Goal: Information Seeking & Learning: Check status

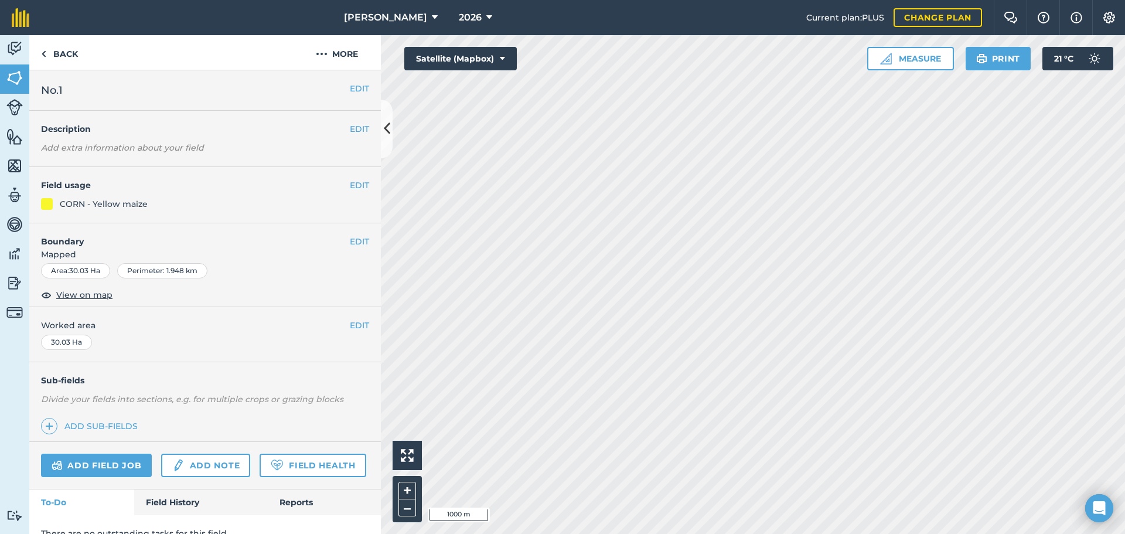
scroll to position [50, 0]
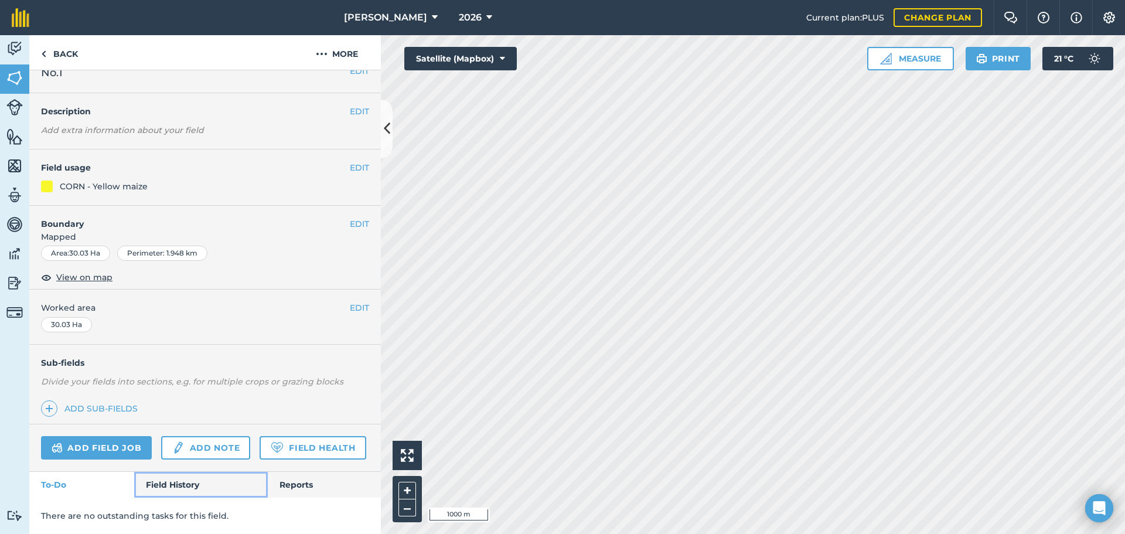
click at [190, 482] on link "Field History" at bounding box center [200, 485] width 133 height 26
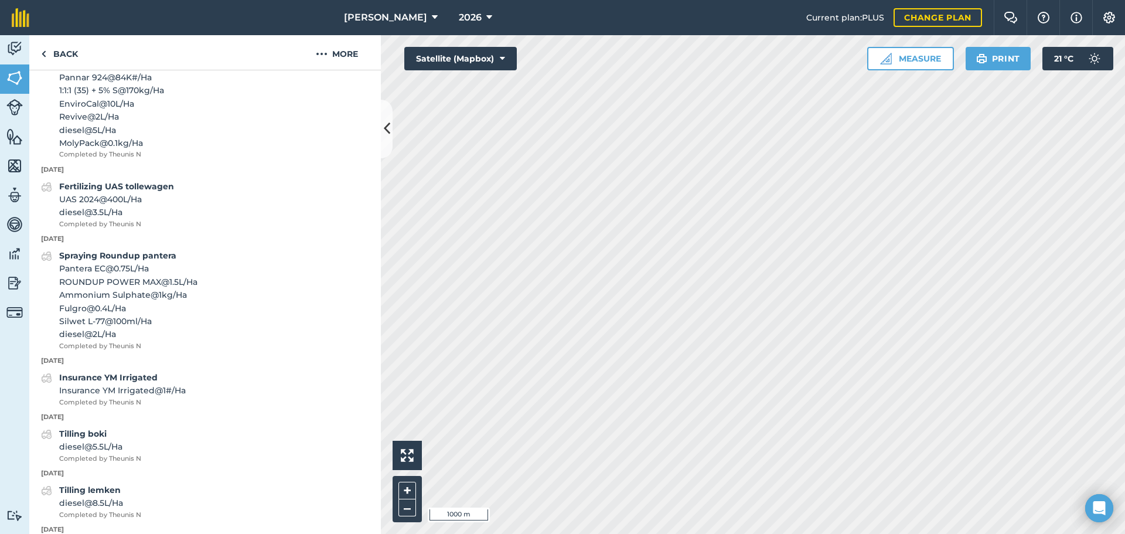
scroll to position [1164, 0]
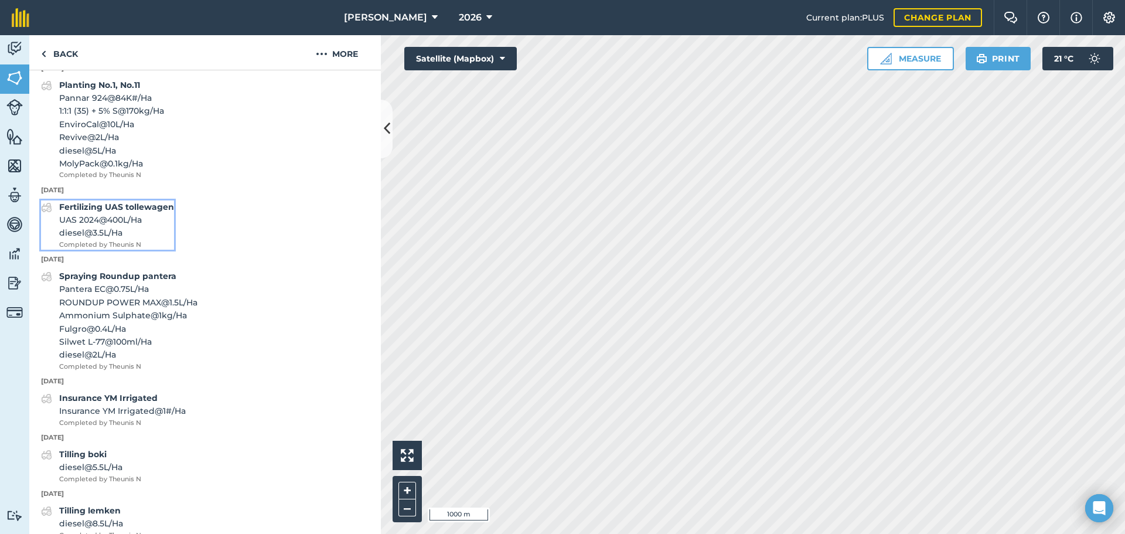
click at [141, 212] on strong "Fertilizing UAS tollewagen" at bounding box center [116, 207] width 115 height 11
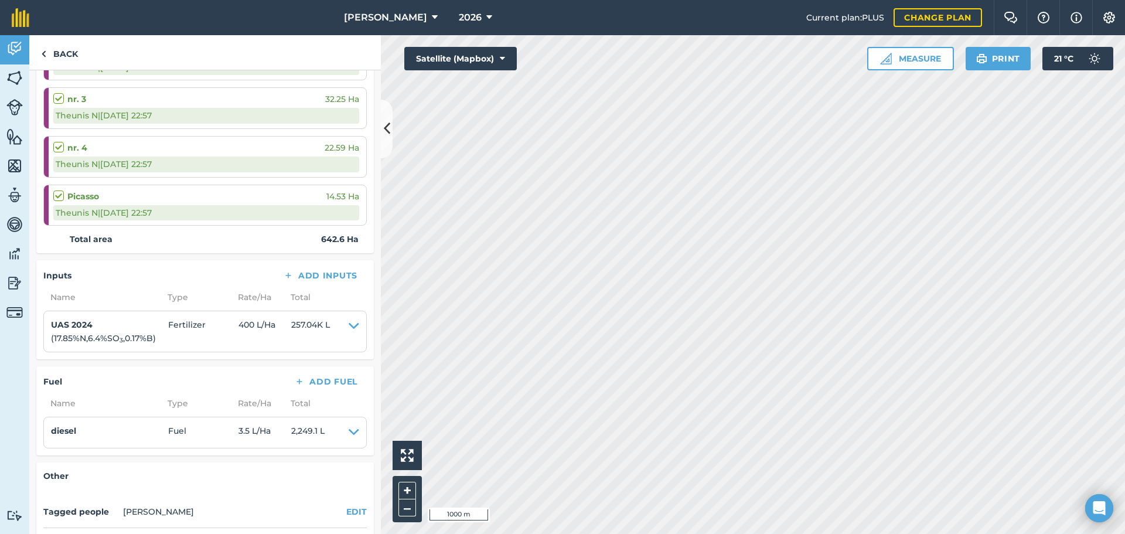
scroll to position [1181, 0]
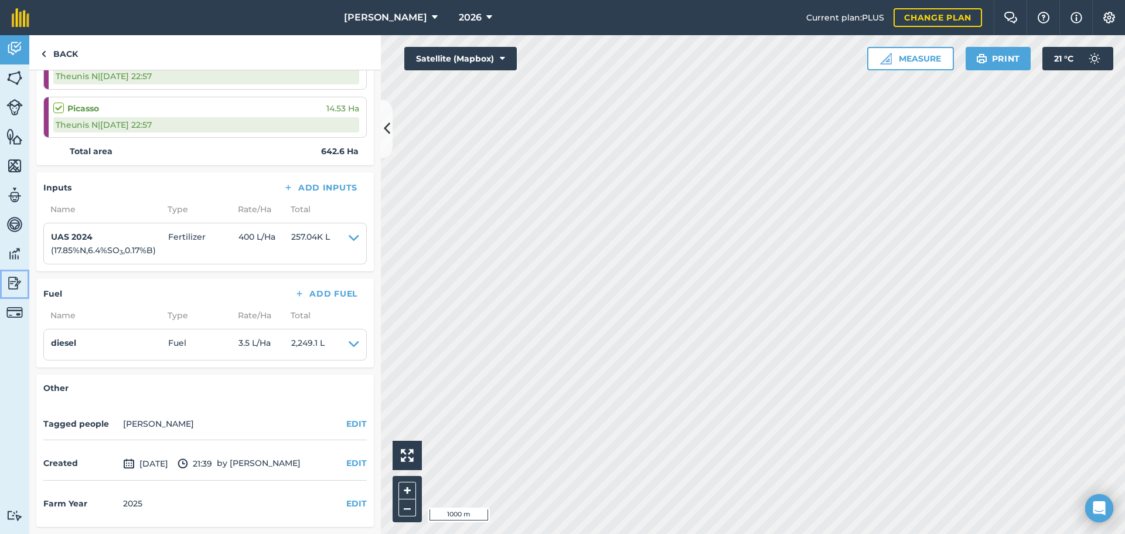
click at [9, 279] on img at bounding box center [14, 283] width 16 height 18
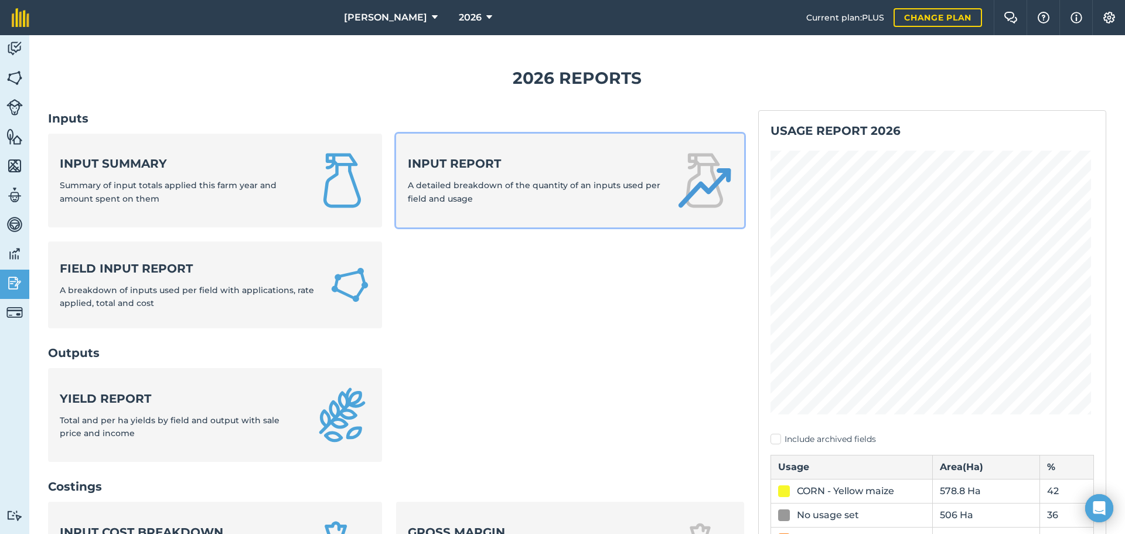
click at [445, 178] on div "Input report A detailed breakdown of the quantity of an inputs used per field a…" at bounding box center [535, 180] width 254 height 50
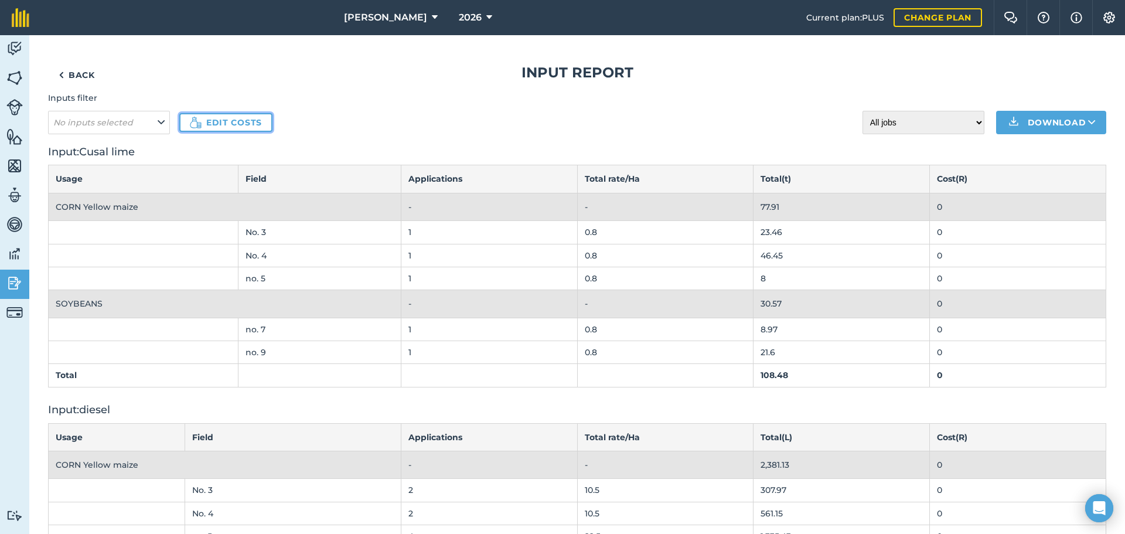
click at [196, 121] on img at bounding box center [196, 123] width 12 height 12
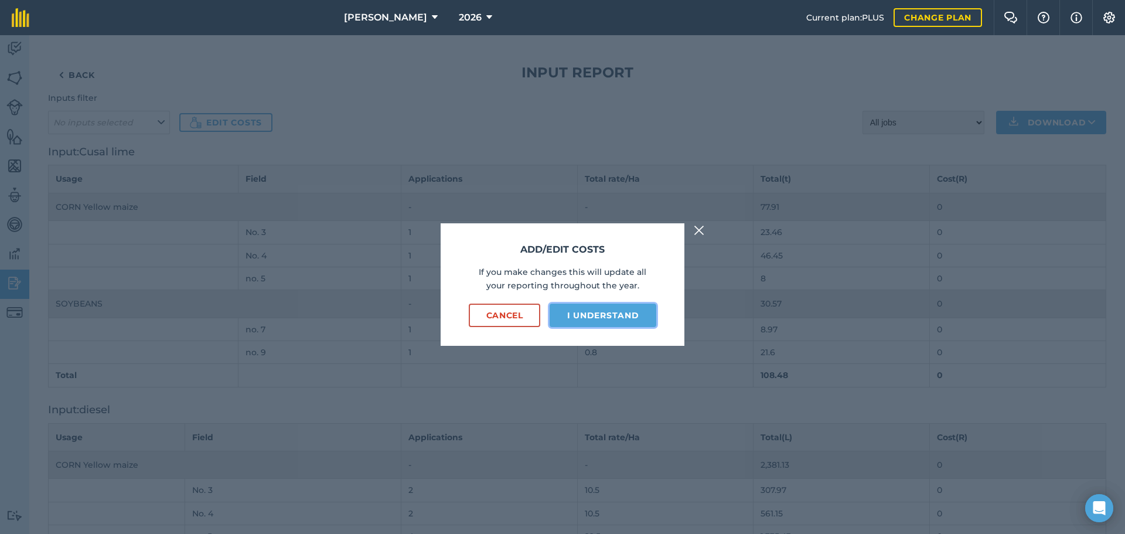
click at [572, 316] on button "I understand" at bounding box center [603, 315] width 107 height 23
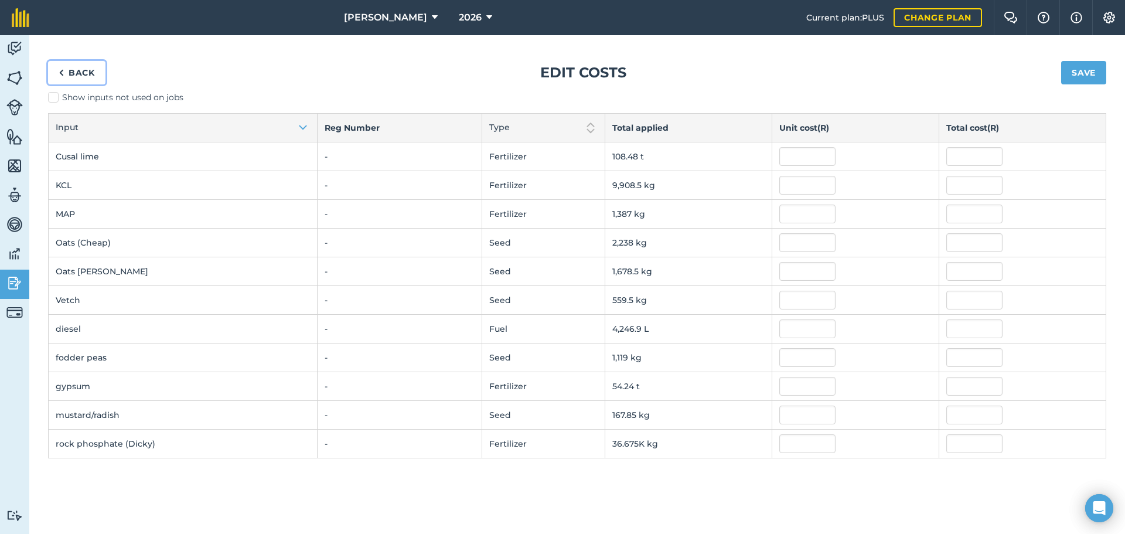
click at [73, 74] on link "Back" at bounding box center [76, 72] width 57 height 23
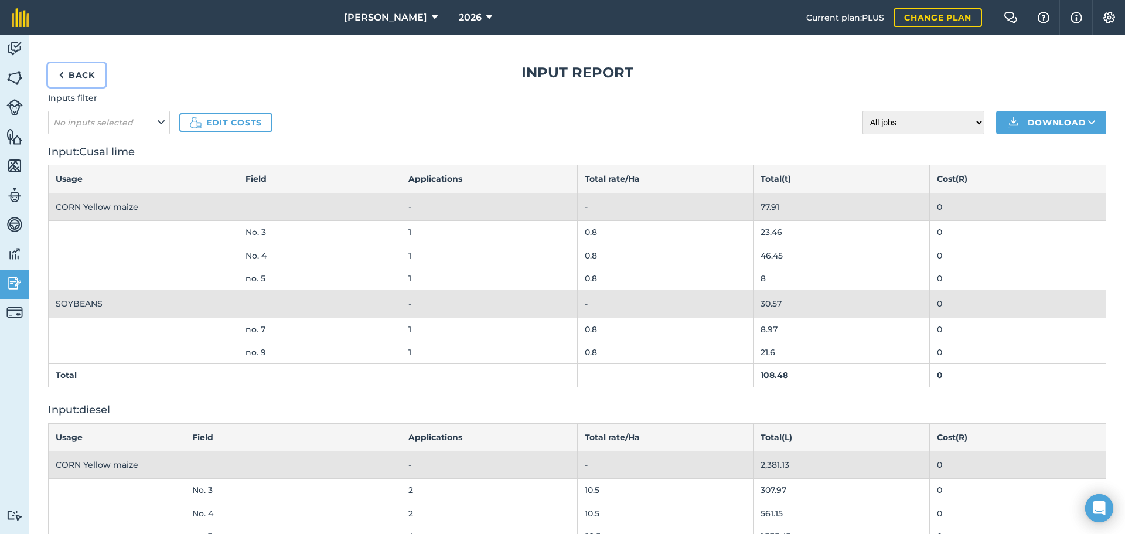
click at [76, 69] on link "Back" at bounding box center [76, 74] width 57 height 23
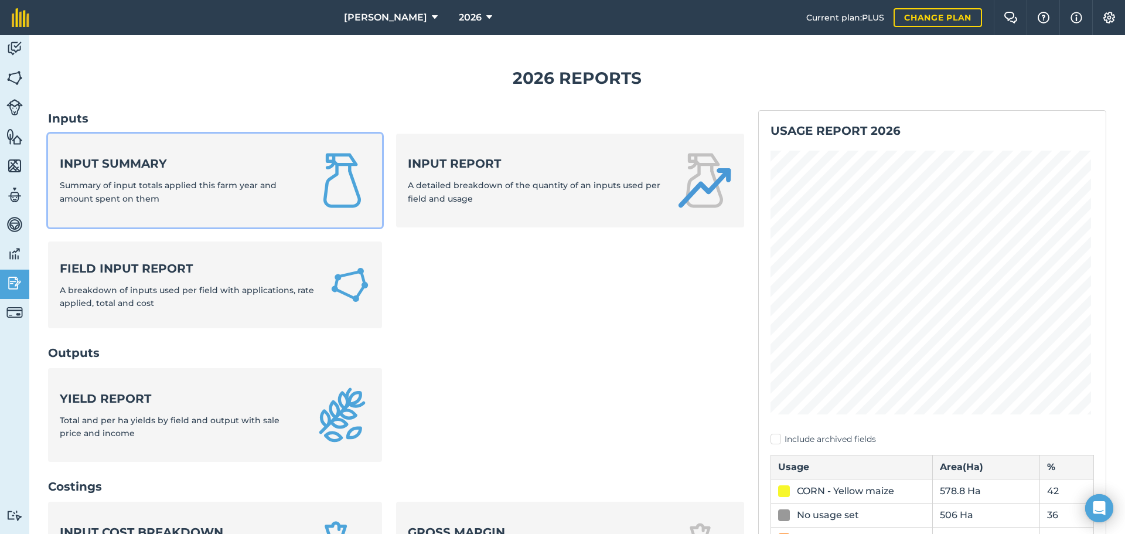
click at [132, 167] on strong "Input summary" at bounding box center [180, 163] width 240 height 16
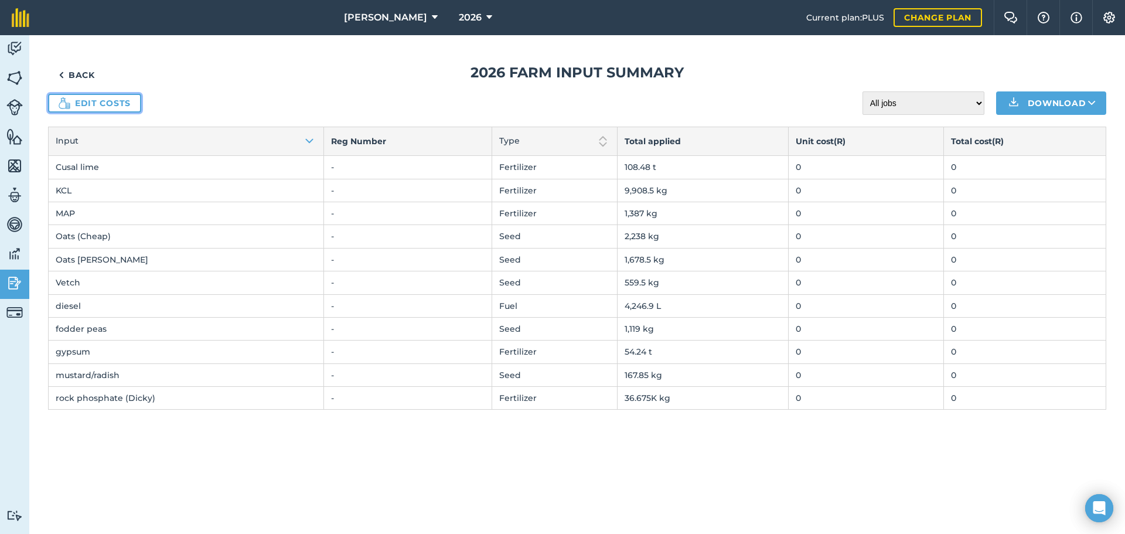
click at [113, 102] on link "Edit costs" at bounding box center [94, 103] width 93 height 19
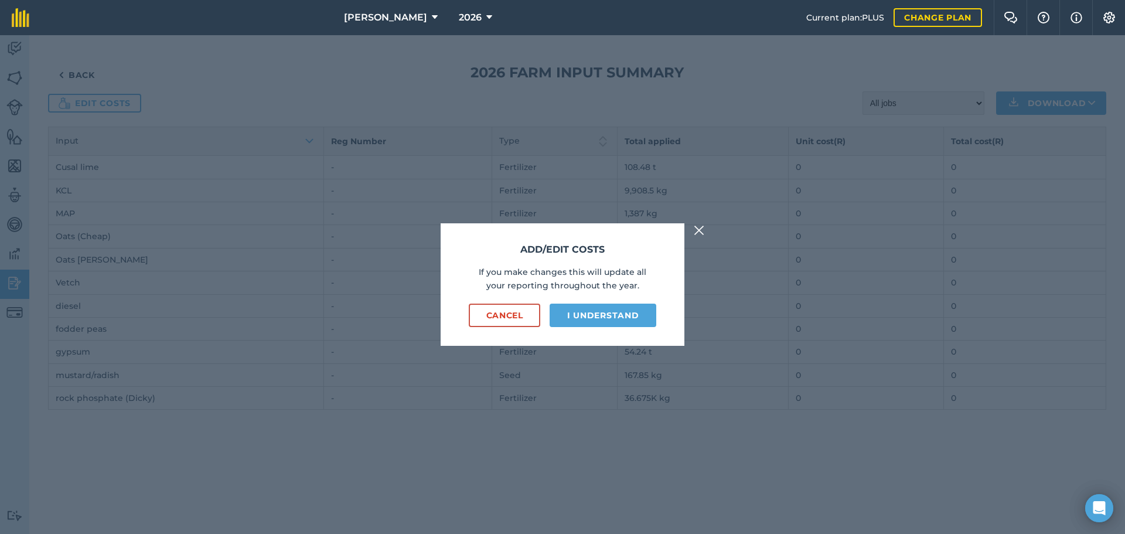
click at [77, 80] on div "Add/edit costs If you make changes this will update all your reporting througho…" at bounding box center [562, 284] width 1125 height 499
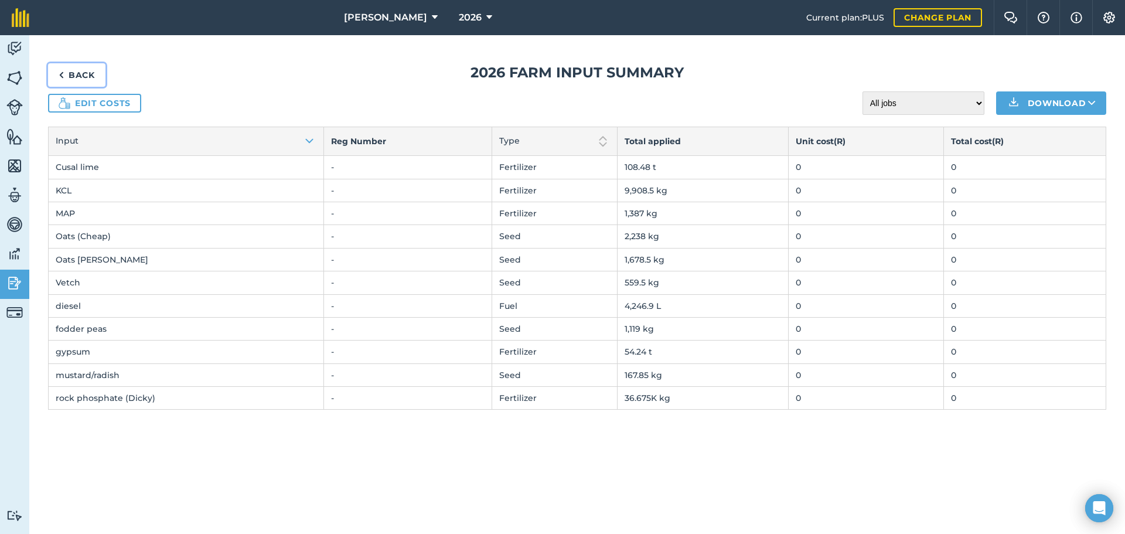
click at [82, 78] on link "Back" at bounding box center [76, 74] width 57 height 23
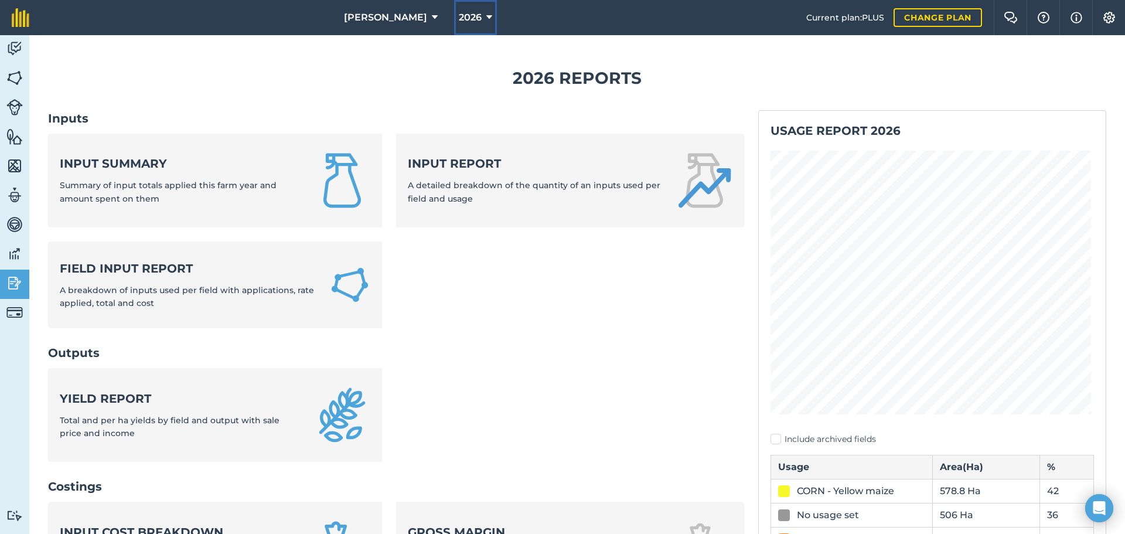
click at [467, 13] on span "2026" at bounding box center [470, 18] width 23 height 14
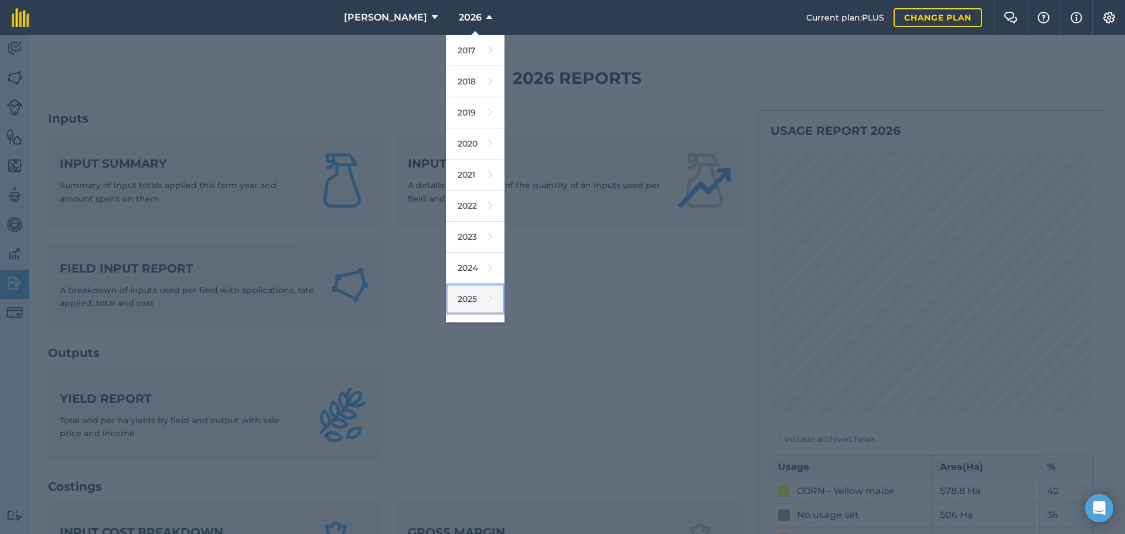
click at [475, 291] on link "2025" at bounding box center [475, 299] width 59 height 31
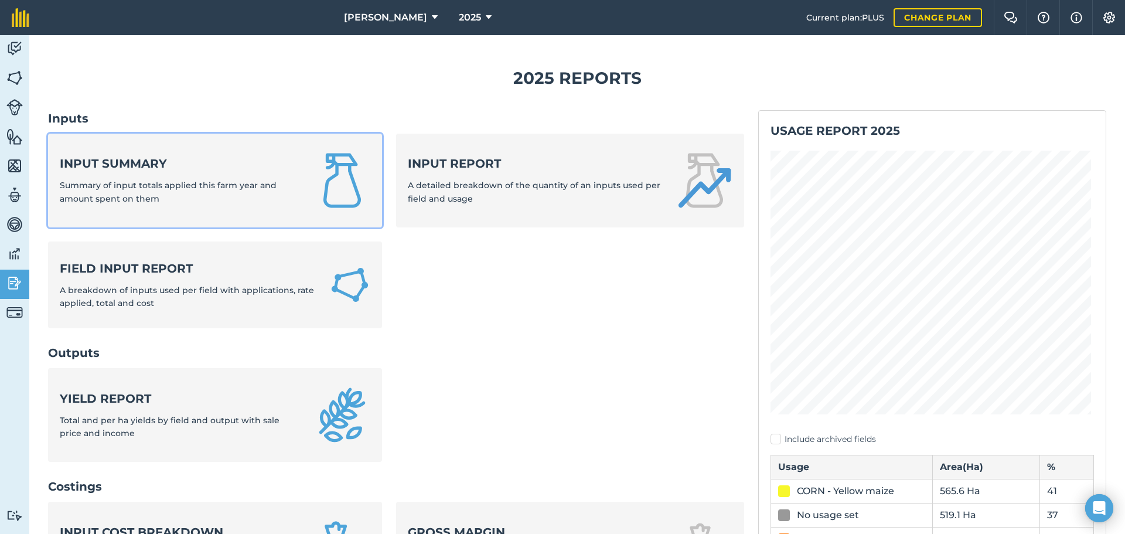
click at [203, 169] on strong "Input summary" at bounding box center [180, 163] width 240 height 16
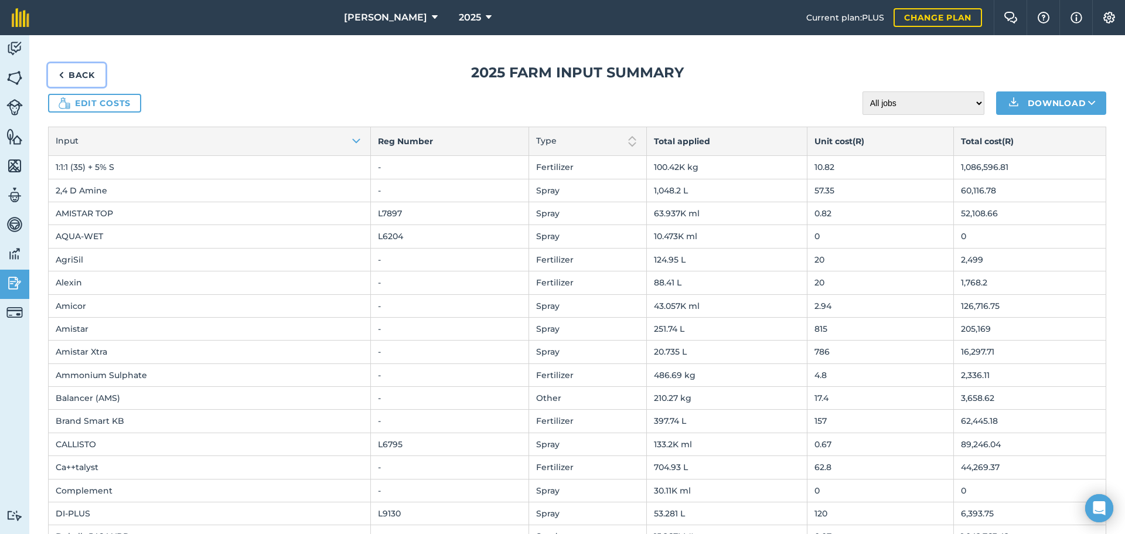
click at [85, 77] on link "Back" at bounding box center [76, 74] width 57 height 23
